Goal: Transaction & Acquisition: Purchase product/service

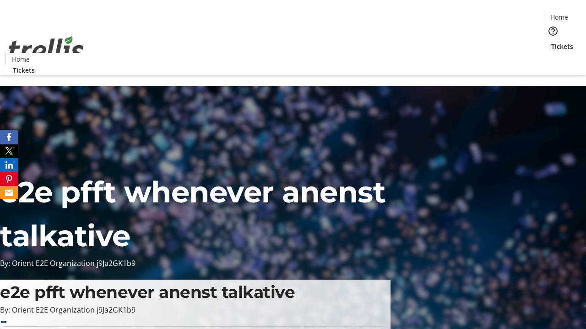
click at [551, 42] on span "Tickets" at bounding box center [562, 47] width 22 height 10
